Goal: Download file/media

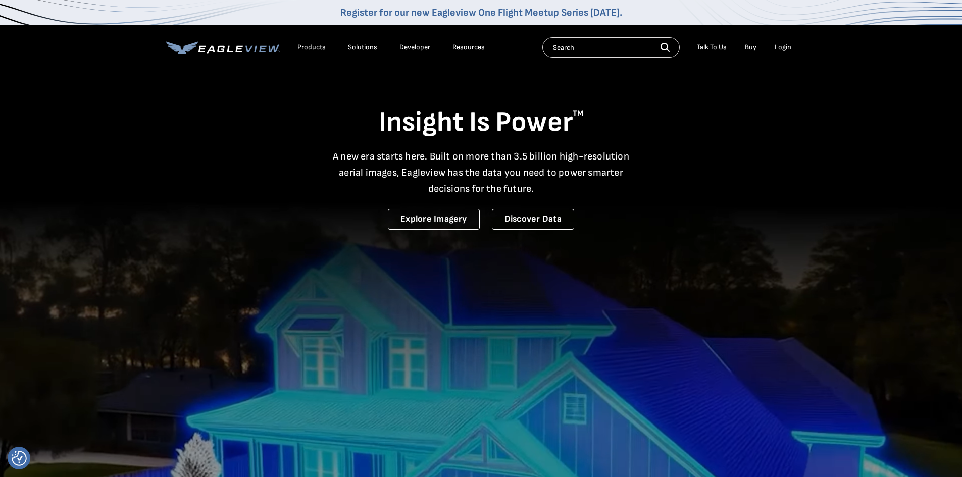
click at [780, 44] on div "Login" at bounding box center [783, 47] width 17 height 9
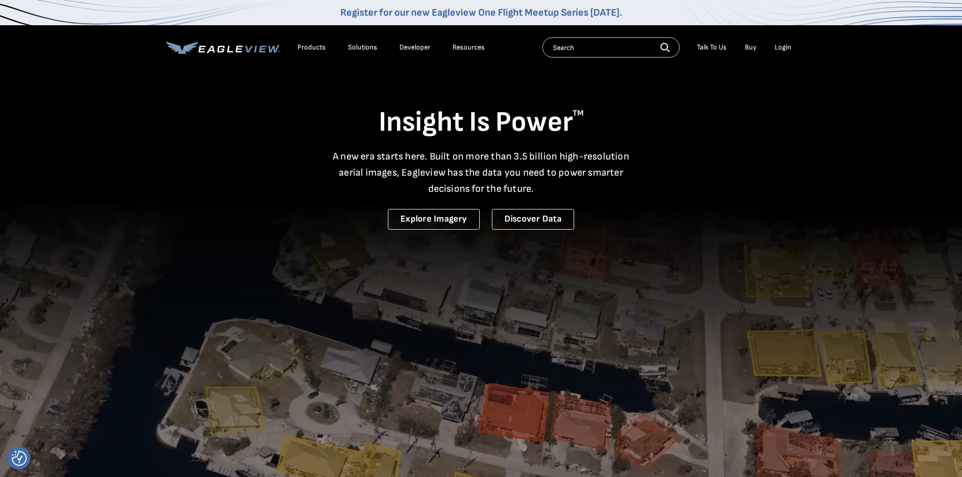
click at [776, 45] on div "Login" at bounding box center [783, 47] width 17 height 9
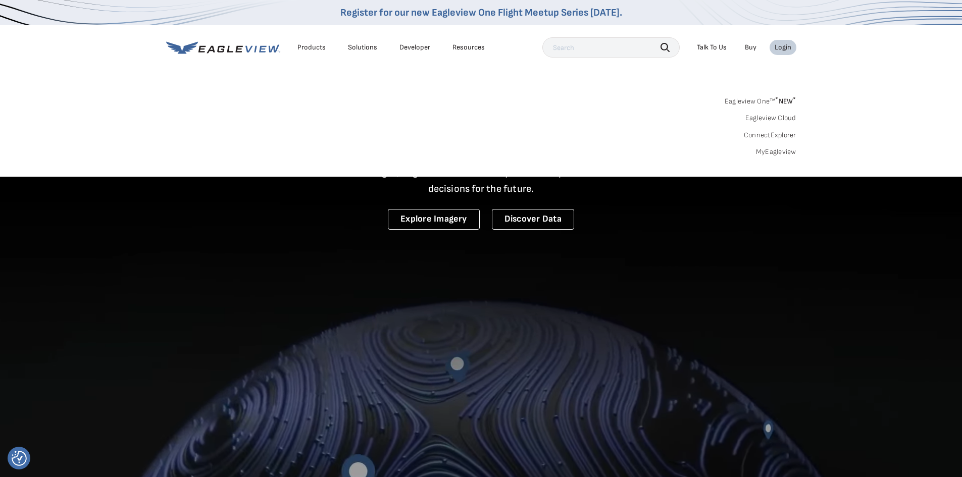
click at [309, 44] on div "Products" at bounding box center [311, 47] width 28 height 9
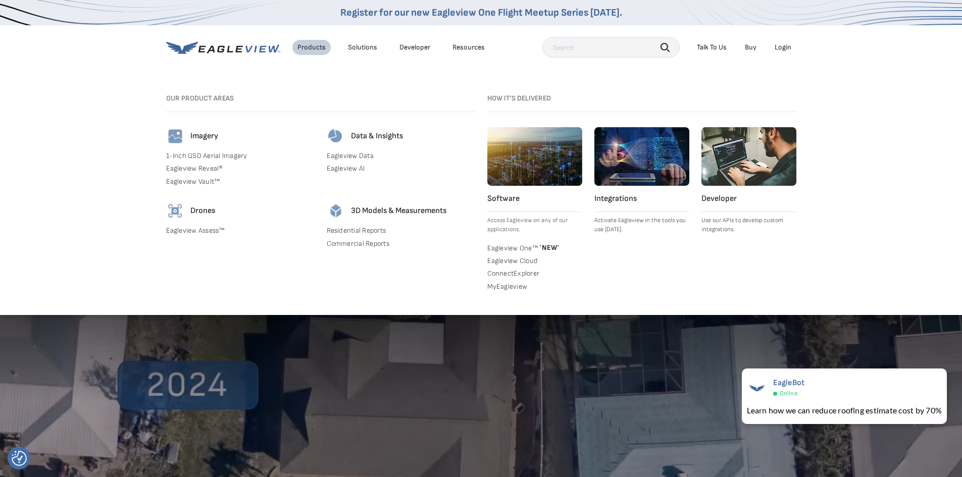
click at [364, 242] on link "Commercial Reports" at bounding box center [401, 243] width 148 height 9
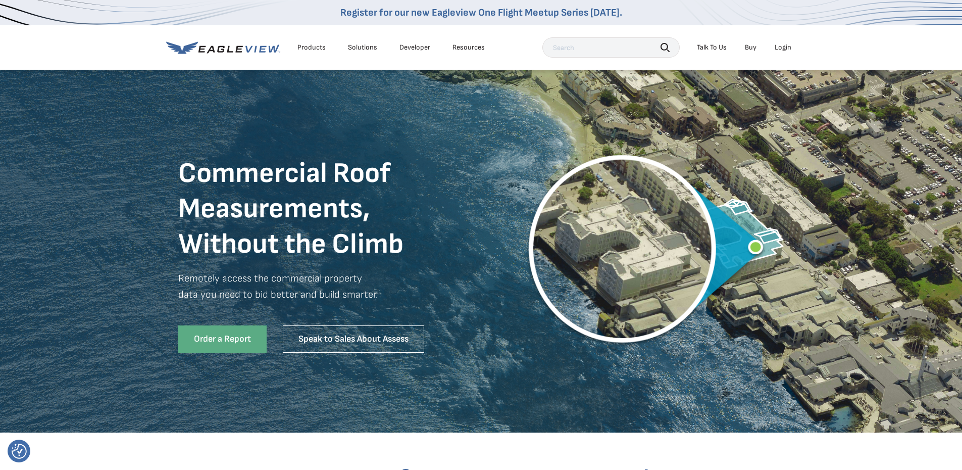
click at [778, 44] on div "Login" at bounding box center [783, 47] width 17 height 9
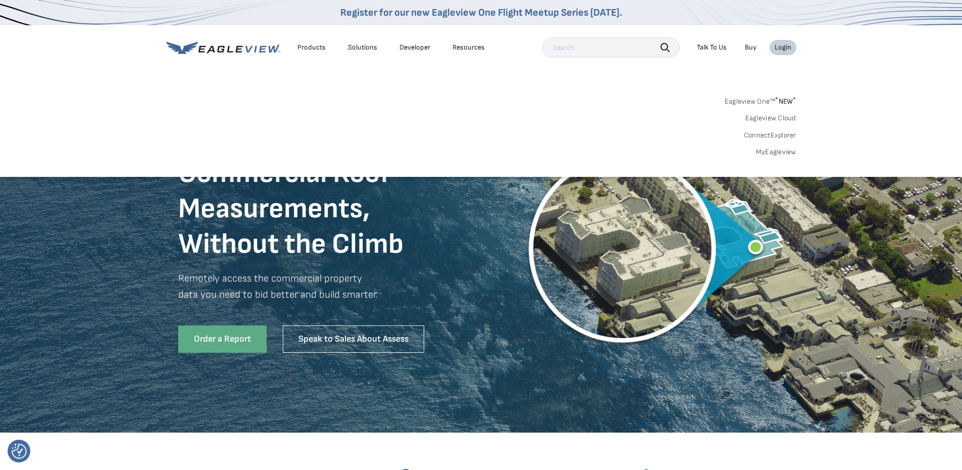
click at [780, 150] on link "MyEagleview" at bounding box center [776, 151] width 40 height 9
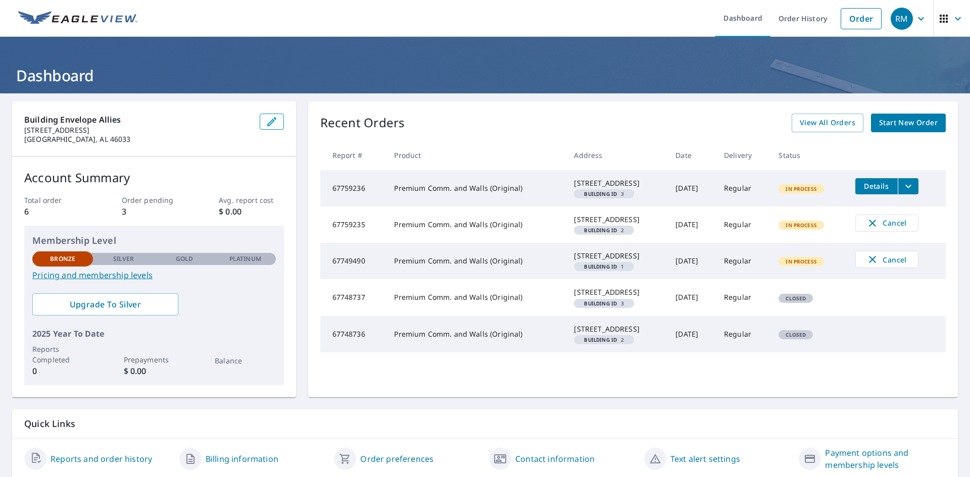
click at [905, 186] on icon "filesDropdownBtn-67759236" at bounding box center [908, 186] width 6 height 4
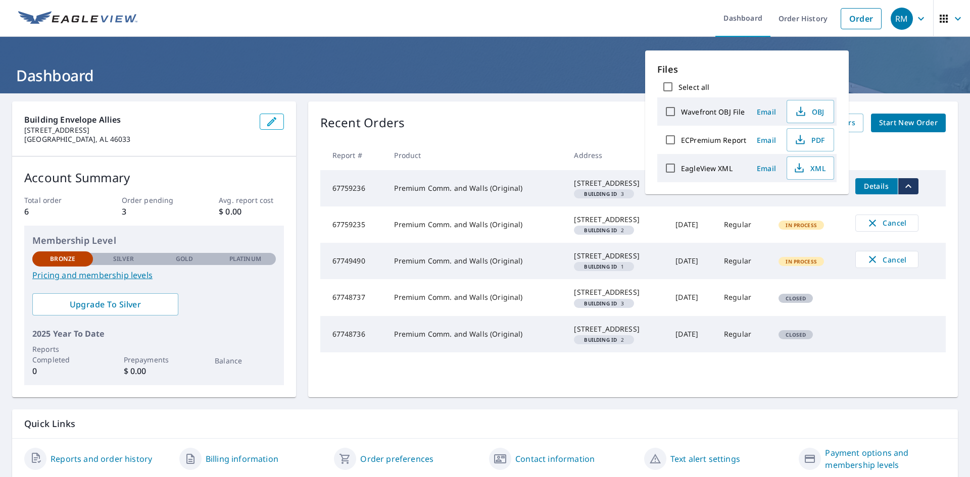
click at [670, 137] on input "ECPremium Report" at bounding box center [670, 139] width 21 height 21
checkbox input "true"
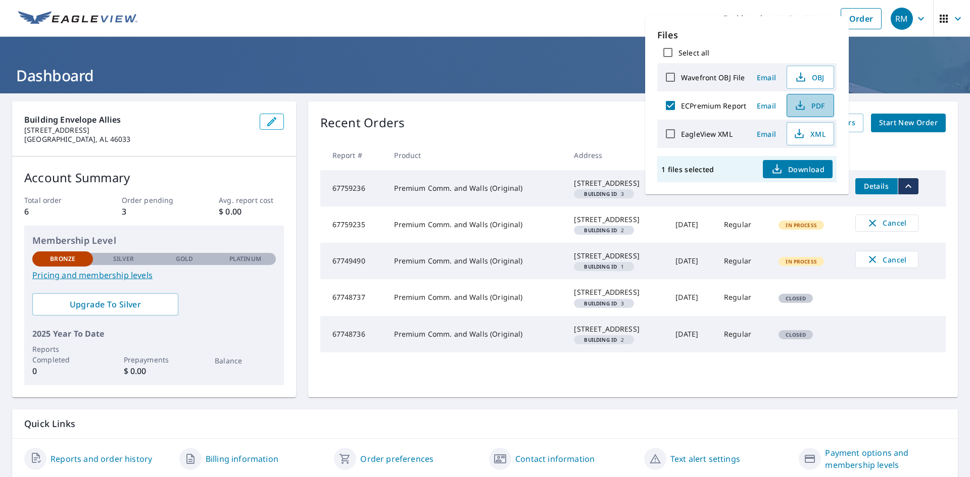
click at [800, 108] on icon "button" at bounding box center [800, 106] width 12 height 12
click at [715, 13] on link "Dashboard" at bounding box center [742, 18] width 55 height 37
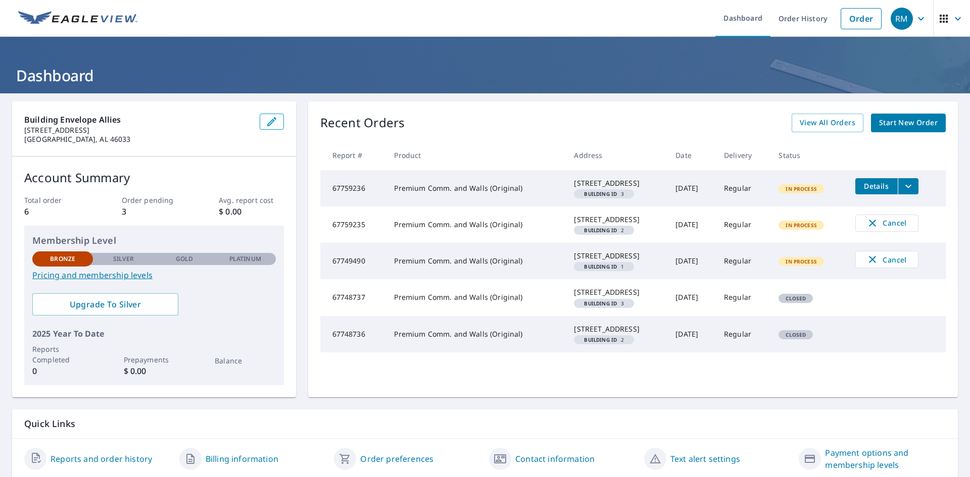
click at [905, 187] on icon "filesDropdownBtn-67759236" at bounding box center [908, 186] width 6 height 4
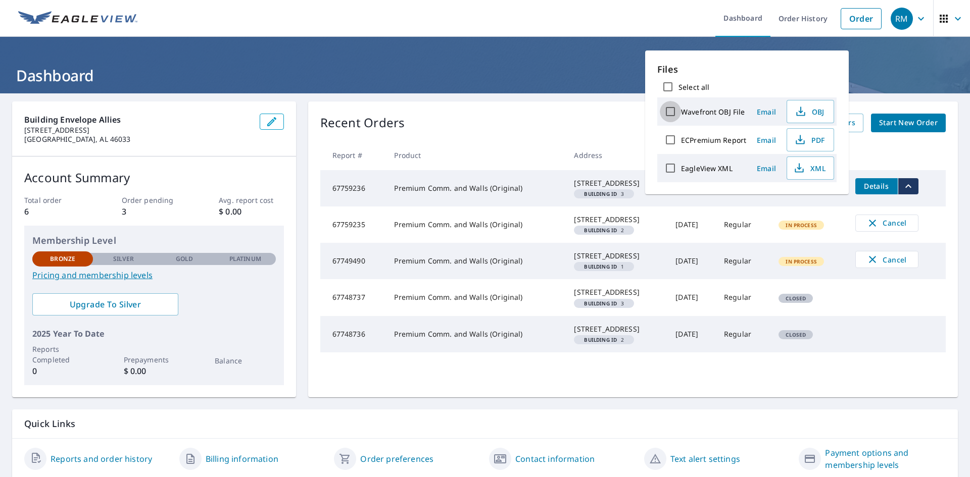
click at [673, 111] on input "Wavefront OBJ File" at bounding box center [670, 111] width 21 height 21
checkbox input "true"
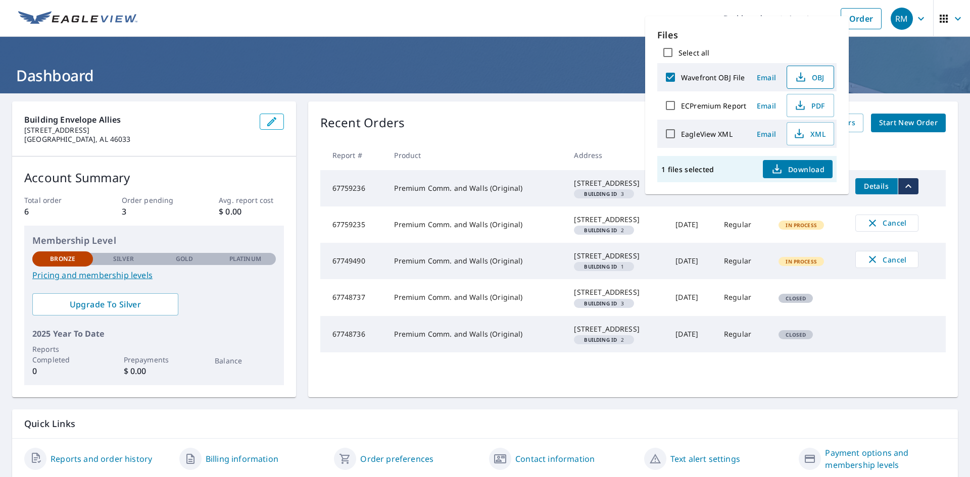
click at [812, 74] on span "OBJ" at bounding box center [809, 77] width 32 height 12
click at [628, 12] on ul "Dashboard Order History Order" at bounding box center [514, 18] width 743 height 37
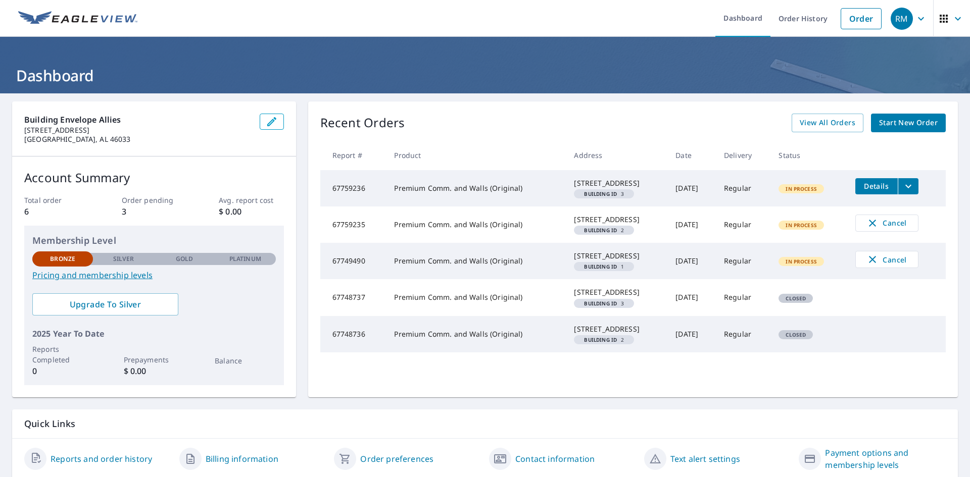
scroll to position [53, 0]
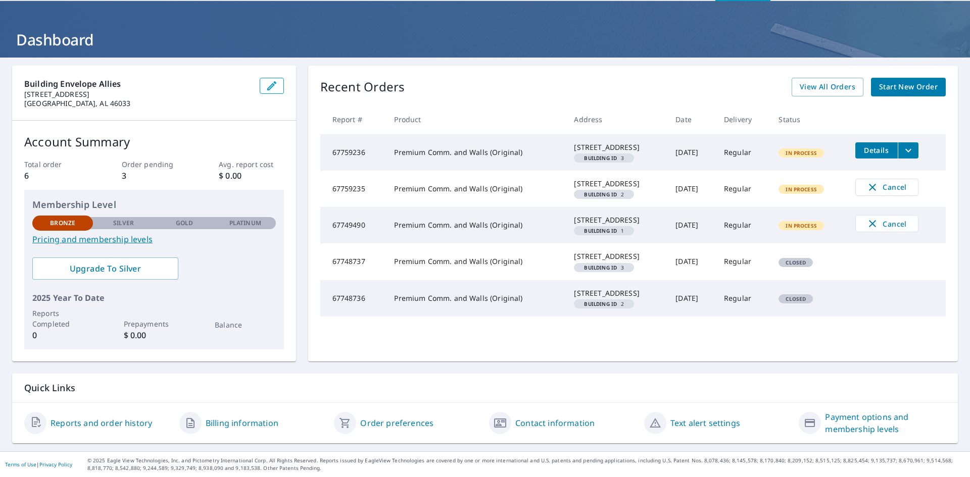
click at [236, 419] on link "Billing information" at bounding box center [242, 423] width 73 height 12
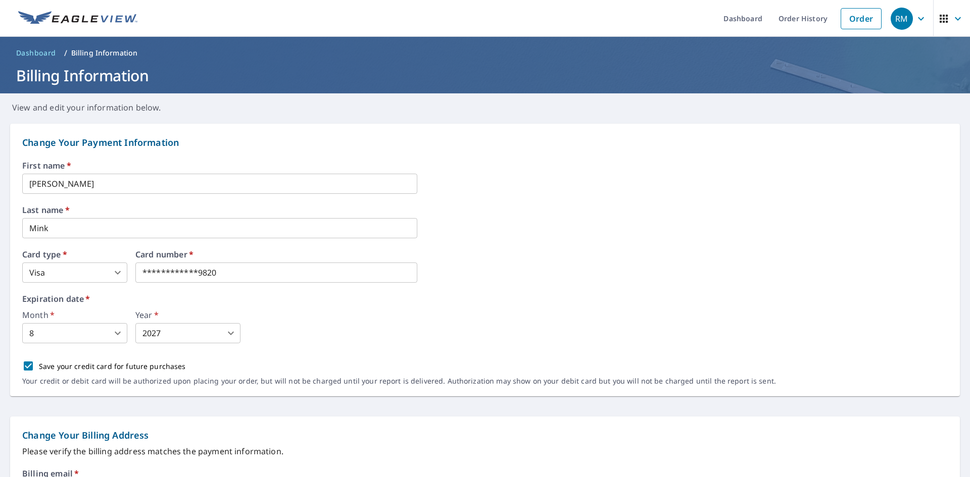
click at [38, 53] on span "Dashboard" at bounding box center [36, 53] width 40 height 10
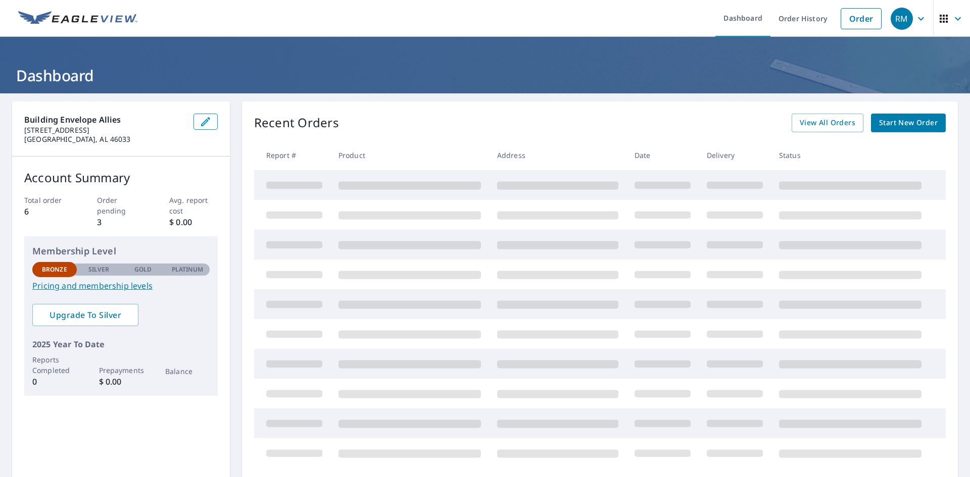
click at [101, 286] on link "Pricing and membership levels" at bounding box center [120, 286] width 177 height 12
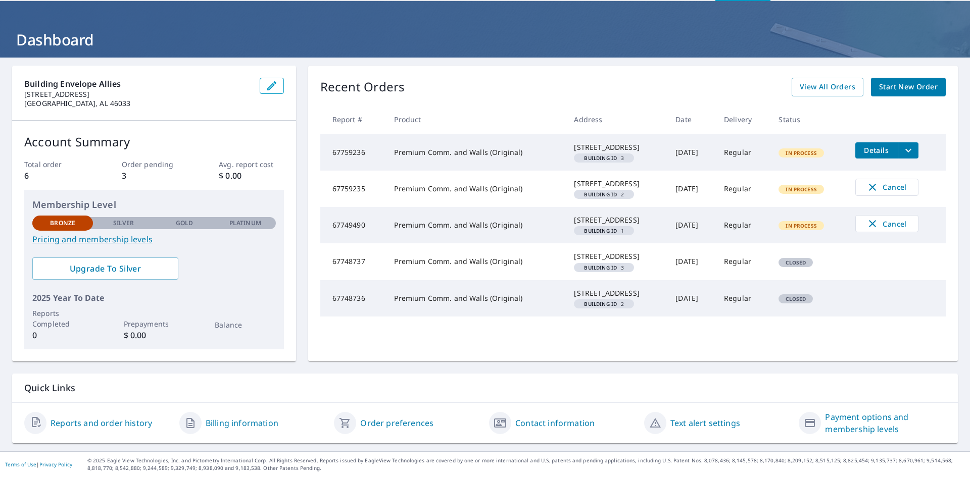
scroll to position [53, 0]
click at [124, 423] on link "Reports and order history" at bounding box center [102, 423] width 102 height 12
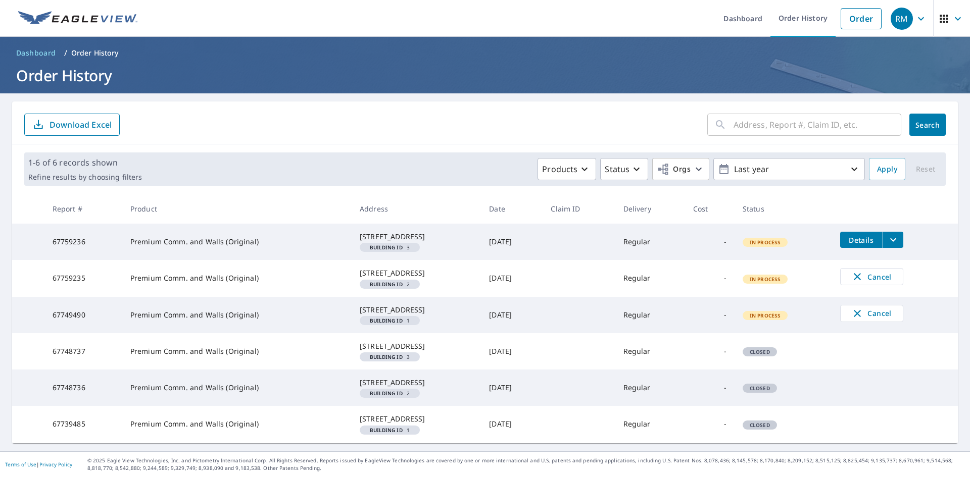
click at [591, 158] on div "Products Status Orgs Last year" at bounding box center [505, 169] width 719 height 22
click at [581, 168] on icon "button" at bounding box center [584, 170] width 6 height 4
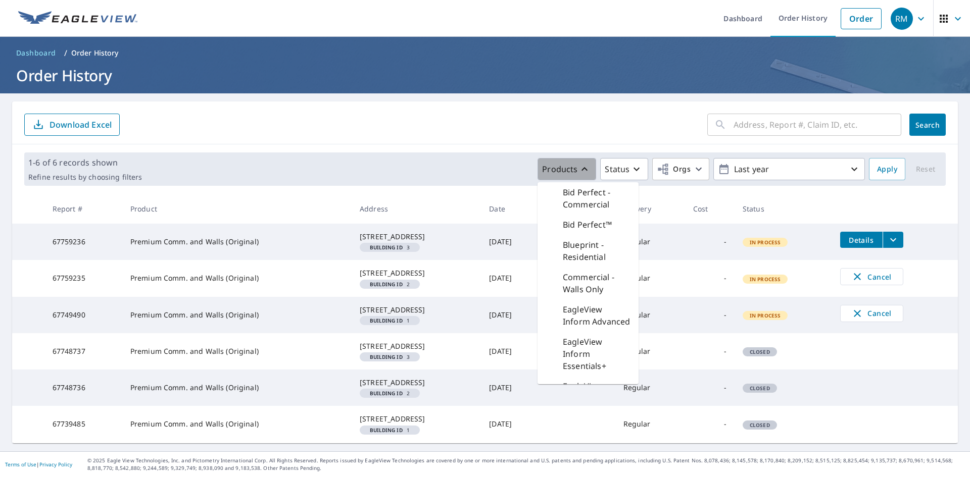
click at [581, 163] on icon "button" at bounding box center [584, 169] width 12 height 12
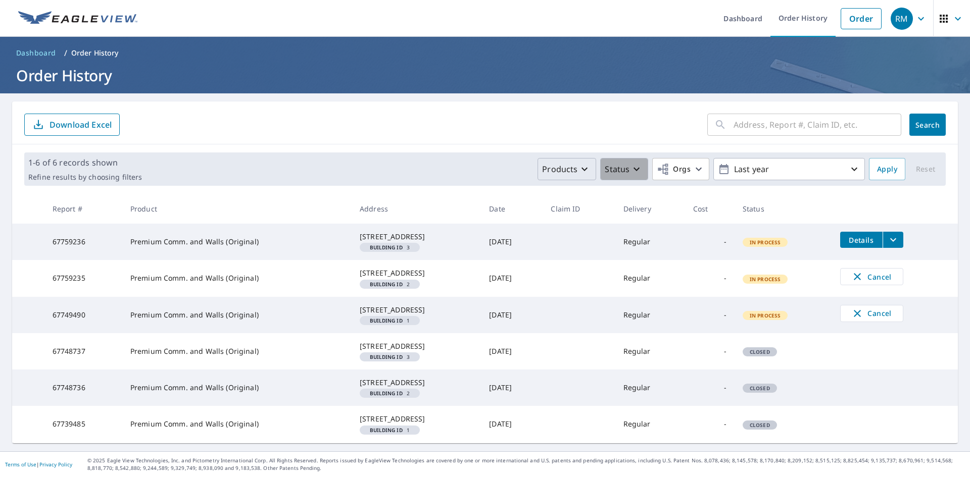
click at [633, 163] on icon "button" at bounding box center [636, 169] width 12 height 12
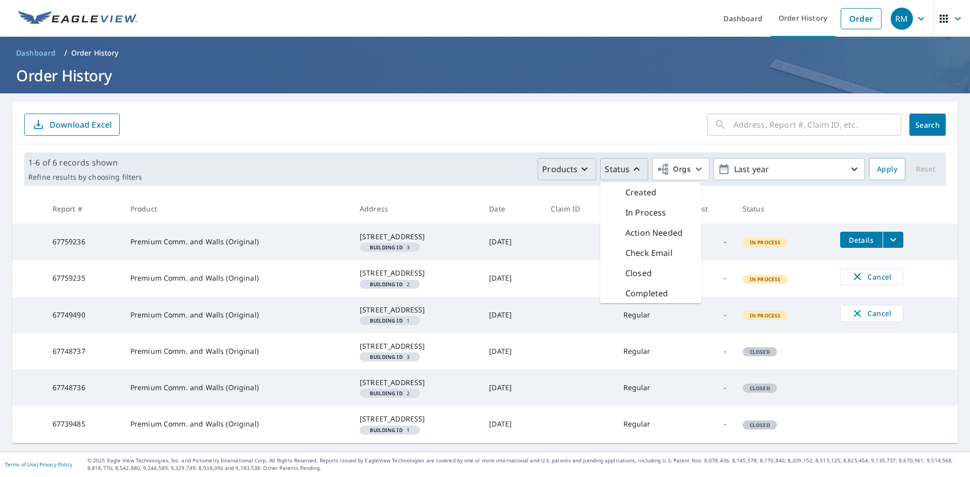
click at [633, 163] on icon "button" at bounding box center [636, 169] width 12 height 12
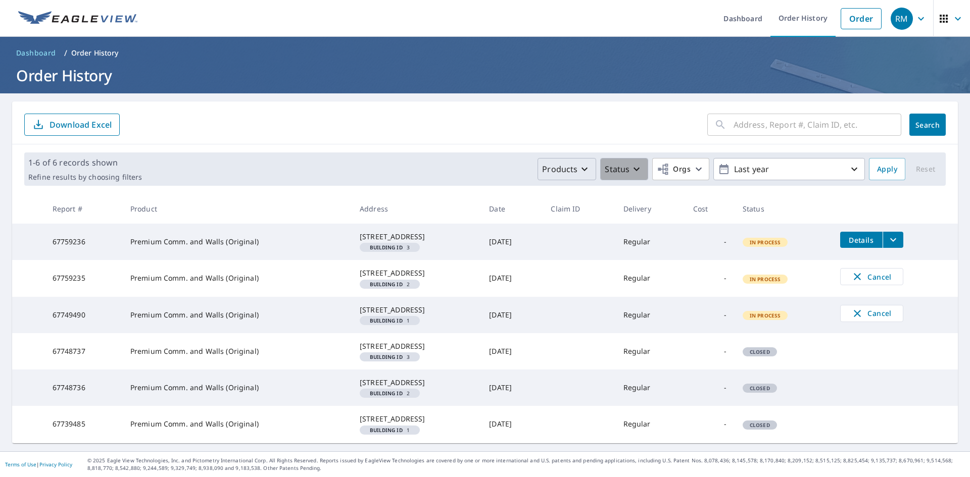
click at [634, 163] on icon "button" at bounding box center [636, 169] width 12 height 12
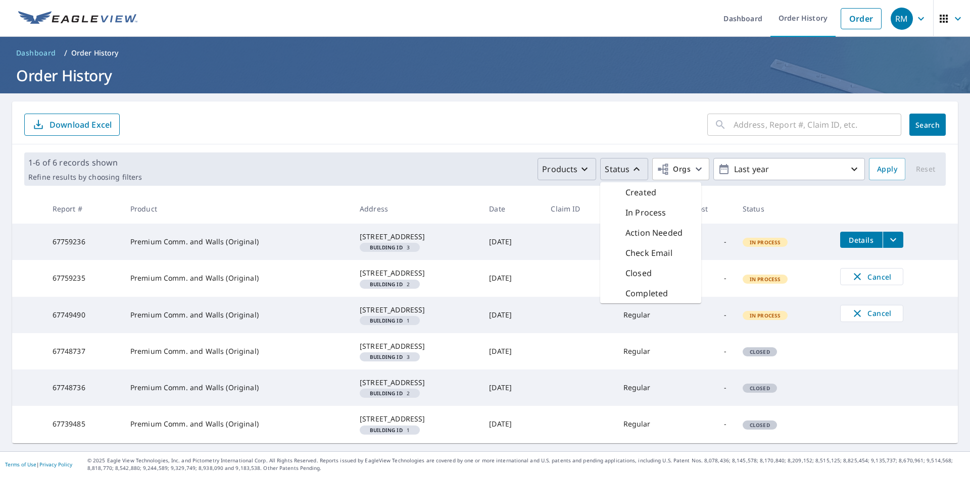
click at [634, 163] on icon "button" at bounding box center [636, 169] width 12 height 12
